Goal: Contribute content: Add original content to the website for others to see

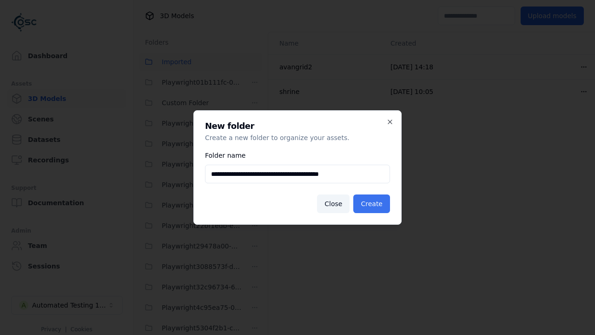
type input "**********"
click at [373, 204] on button "Create" at bounding box center [371, 203] width 37 height 19
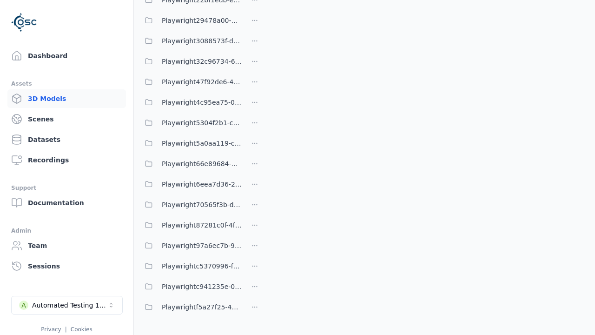
click at [191, 82] on span "Playwright47f92de6-42b1-4186-9da0-7d6c89d269ce" at bounding box center [202, 81] width 80 height 11
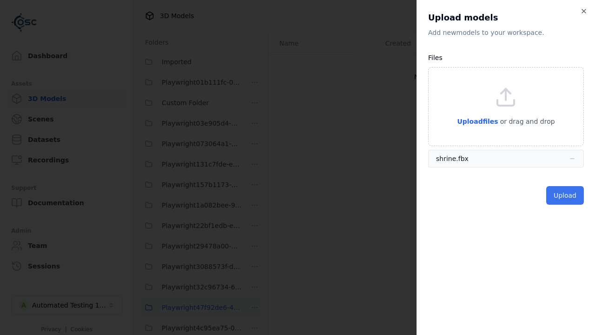
click at [566, 195] on button "Upload" at bounding box center [565, 195] width 38 height 19
